Goal: Transaction & Acquisition: Purchase product/service

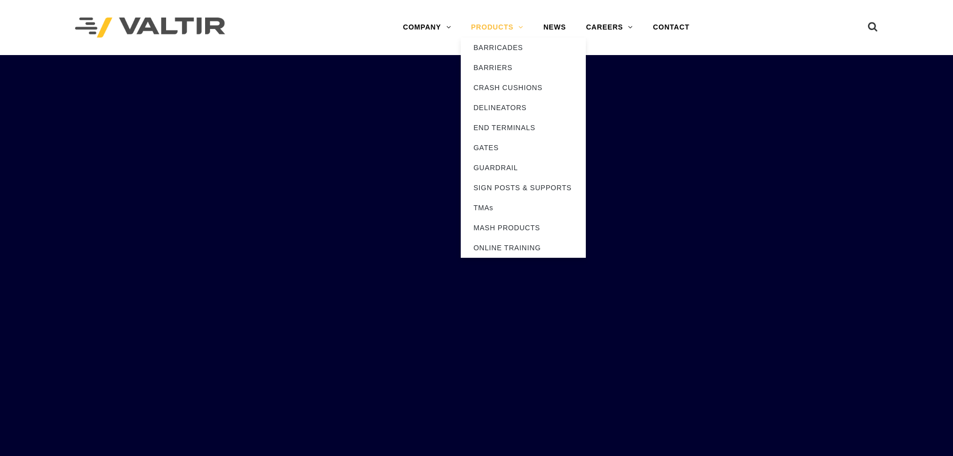
click at [503, 29] on link "PRODUCTS" at bounding box center [497, 28] width 73 height 20
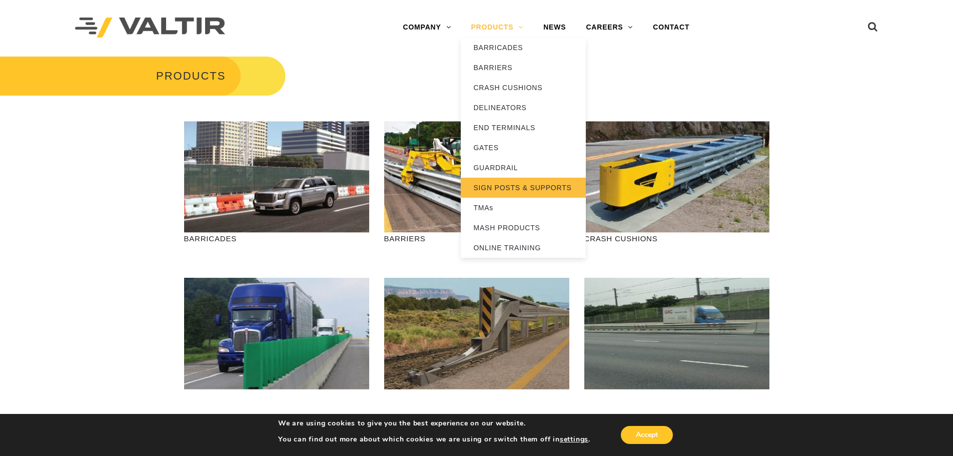
click at [493, 190] on link "SIGN POSTS & SUPPORTS" at bounding box center [523, 188] width 125 height 20
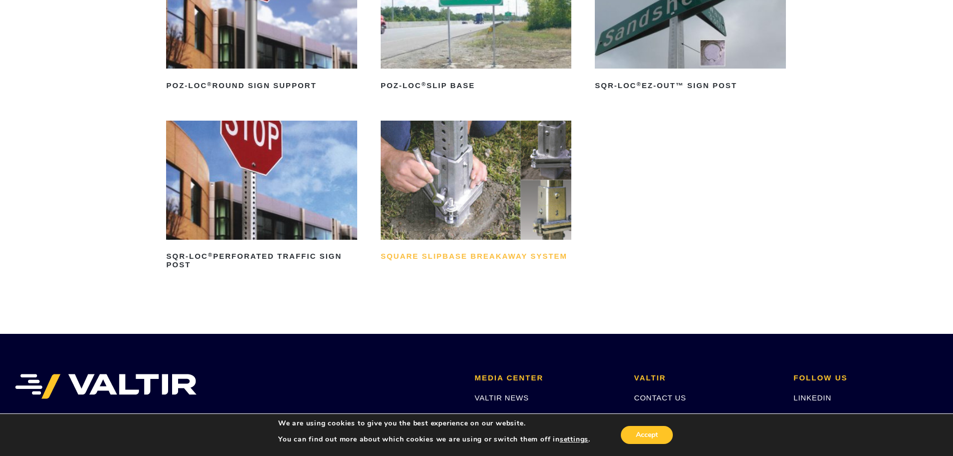
scroll to position [234, 0]
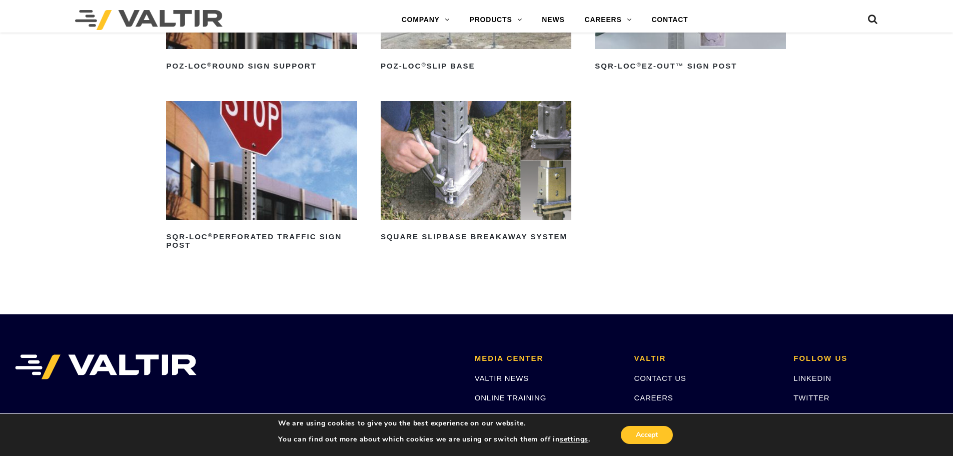
click at [461, 181] on img at bounding box center [476, 160] width 191 height 119
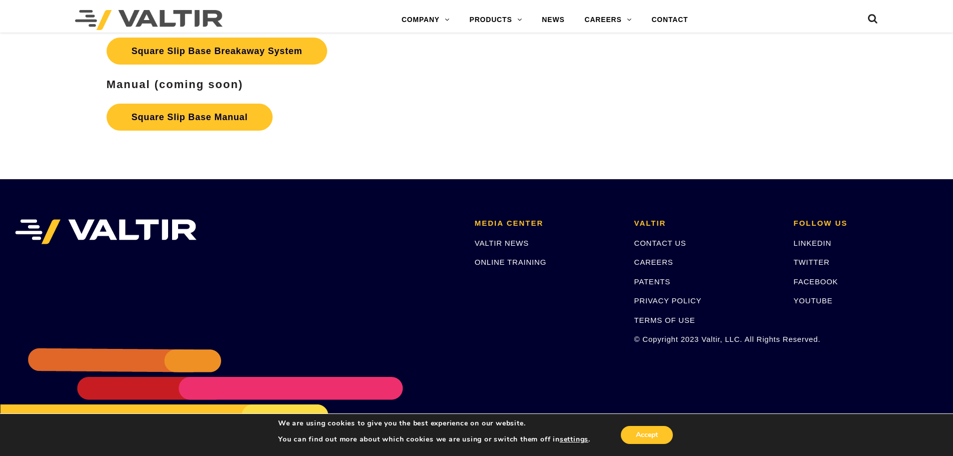
scroll to position [1842, 0]
